Goal: Task Accomplishment & Management: Manage account settings

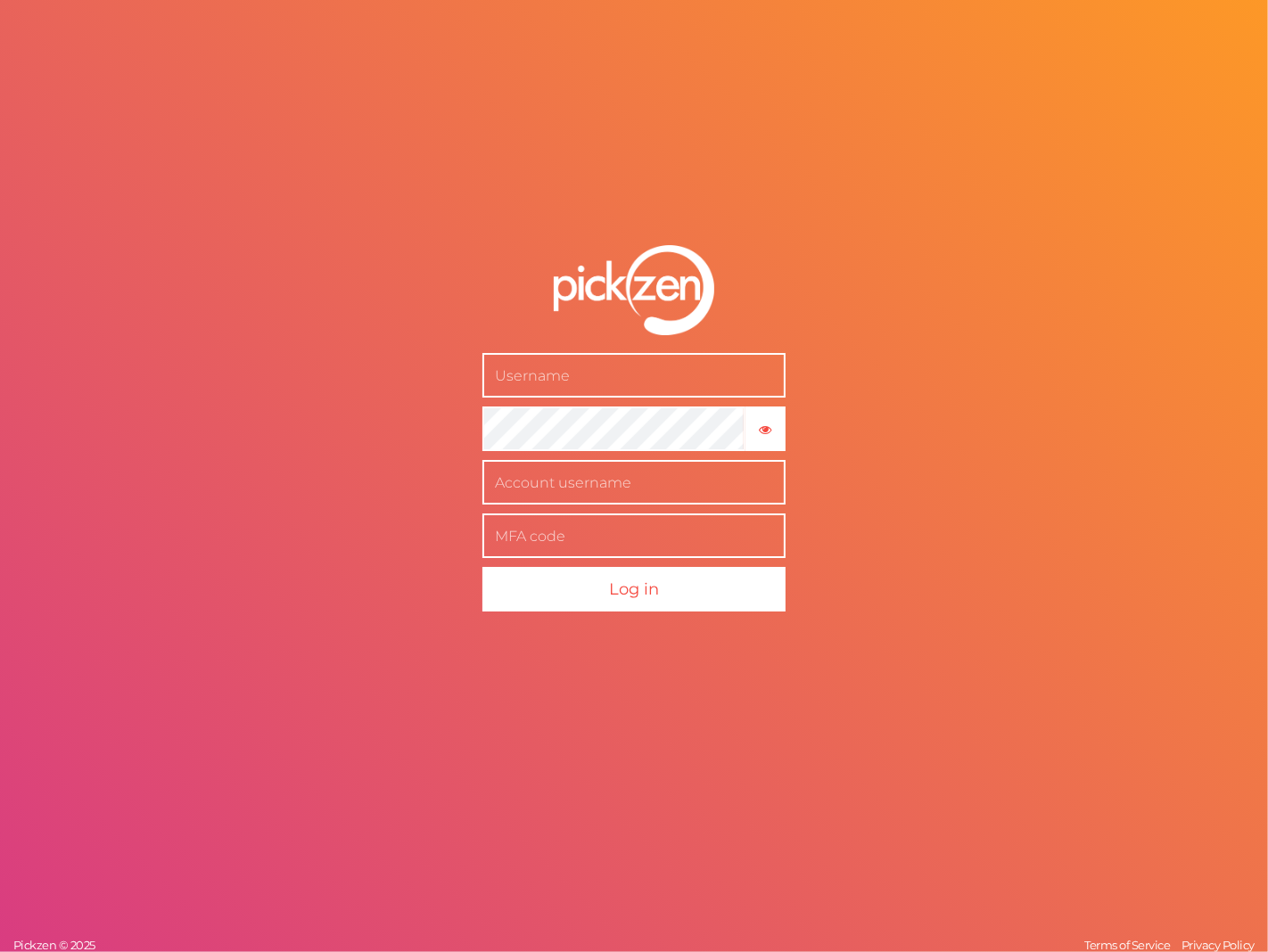
click at [703, 372] on input "text" at bounding box center [633, 376] width 303 height 45
type input "[PERSON_NAME][EMAIL_ADDRESS][DOMAIN_NAME]"
click at [724, 473] on input "text" at bounding box center [633, 483] width 303 height 45
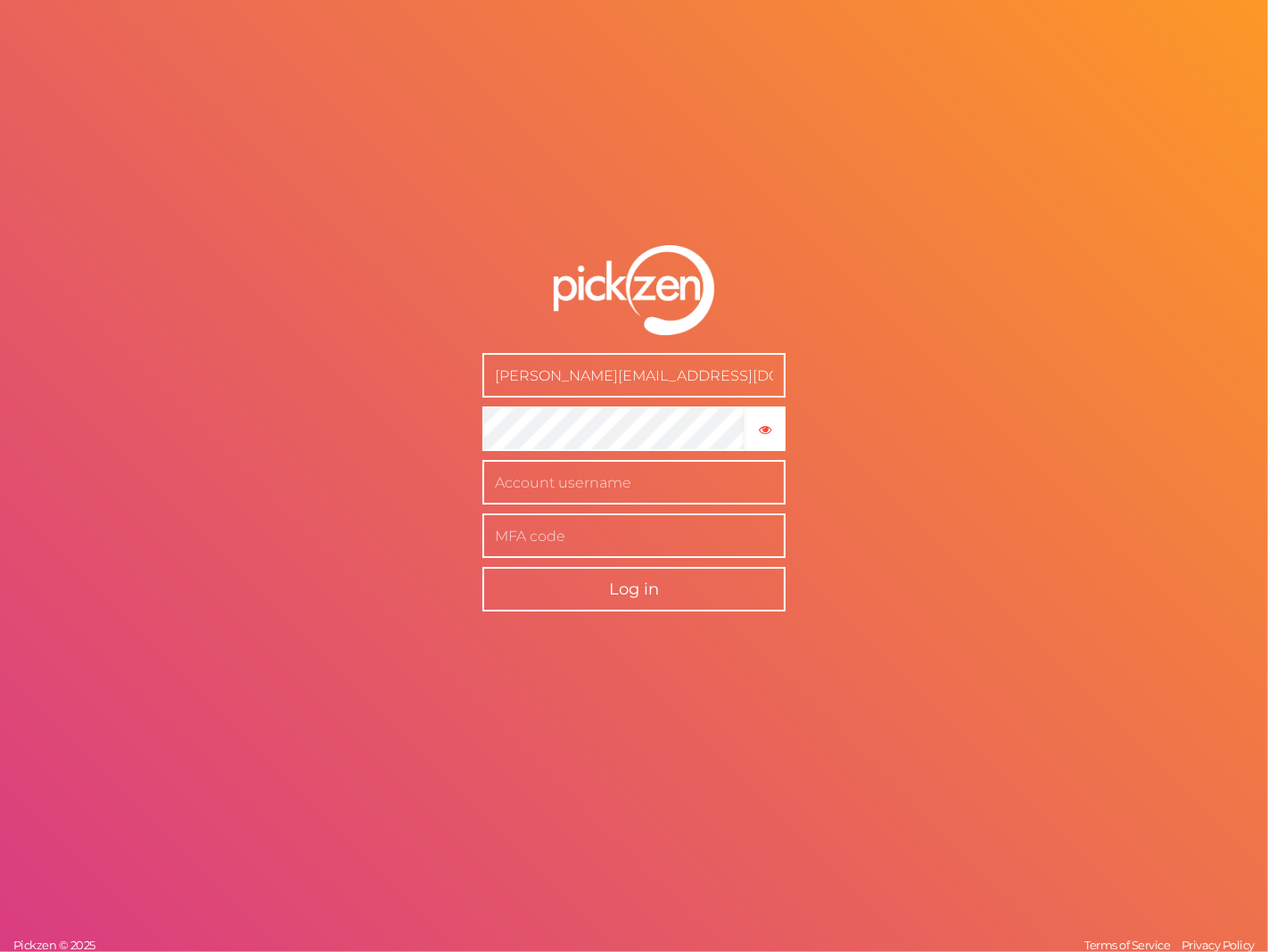
paste input "[PERSON_NAME][EMAIL_ADDRESS][DOMAIN_NAME]"
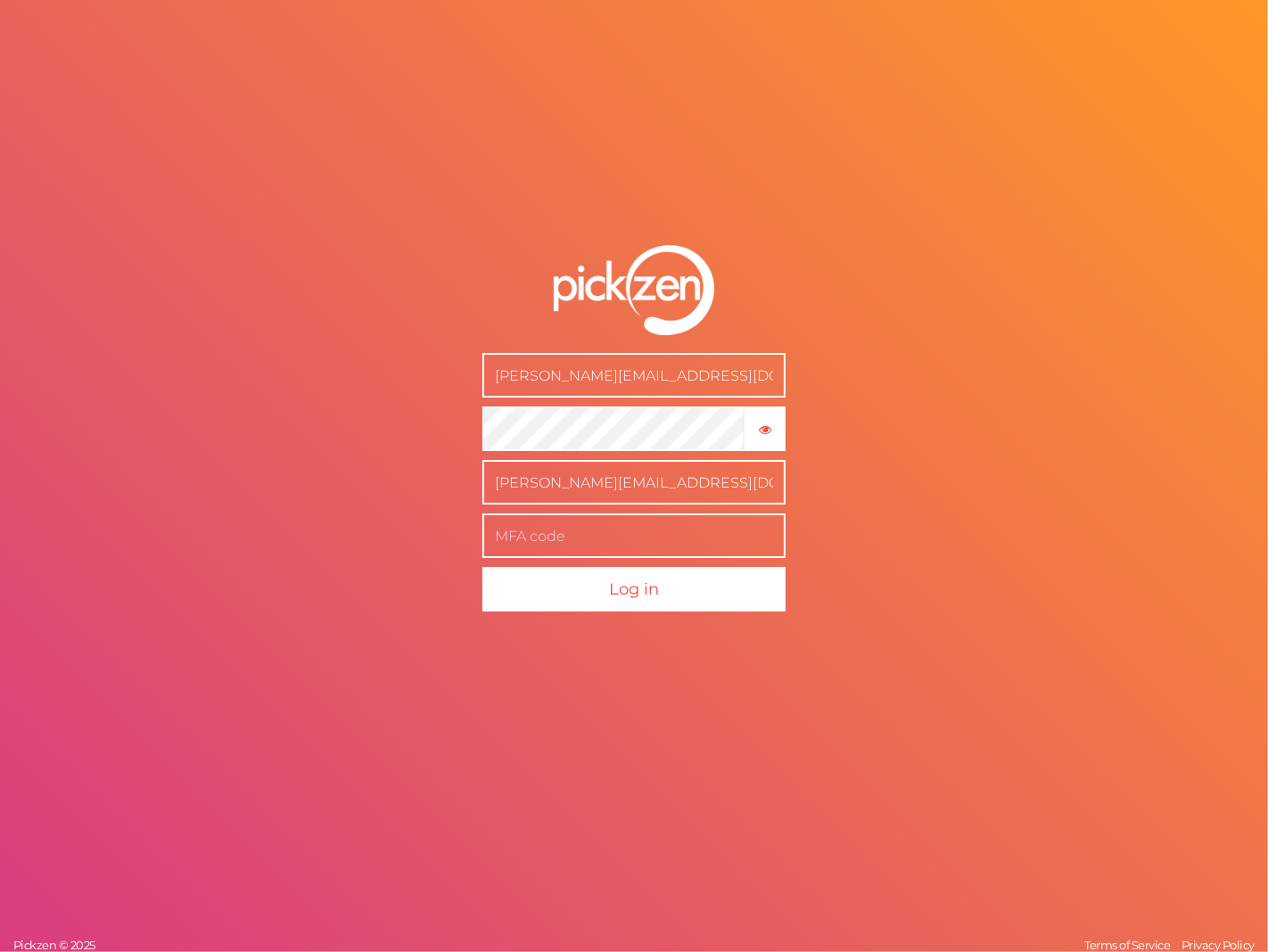
click at [654, 541] on input "text" at bounding box center [633, 536] width 303 height 45
click at [495, 479] on input "[PERSON_NAME][EMAIL_ADDRESS][DOMAIN_NAME]" at bounding box center [633, 483] width 303 height 45
type input "[PERSON_NAME][EMAIL_ADDRESS][DOMAIN_NAME]"
click at [550, 539] on input "text" at bounding box center [633, 536] width 303 height 45
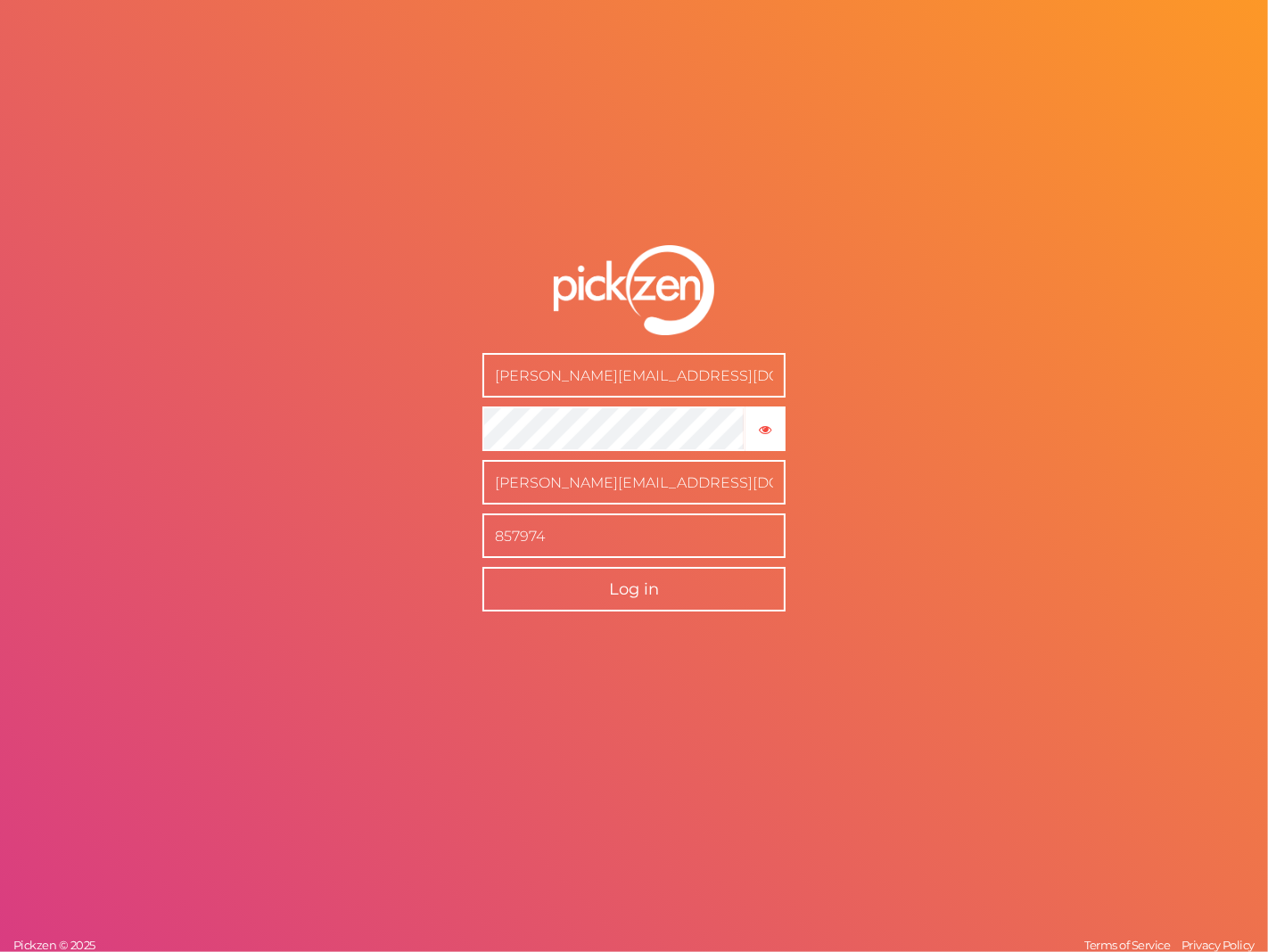
type input "857974"
click at [611, 594] on span "Log in" at bounding box center [634, 589] width 49 height 19
